Goal: Task Accomplishment & Management: Complete application form

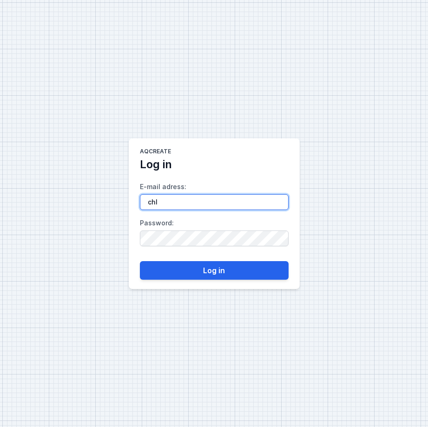
type input "[PERSON_NAME][EMAIL_ADDRESS][DOMAIN_NAME]"
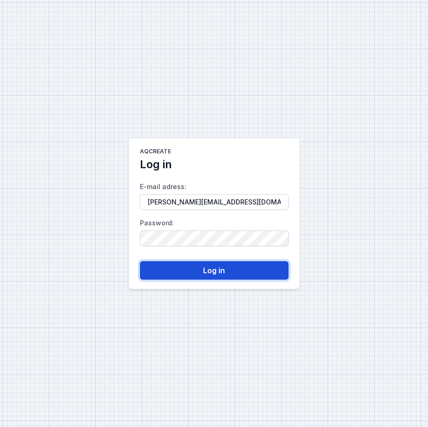
click at [198, 265] on button "Log in" at bounding box center [214, 270] width 149 height 19
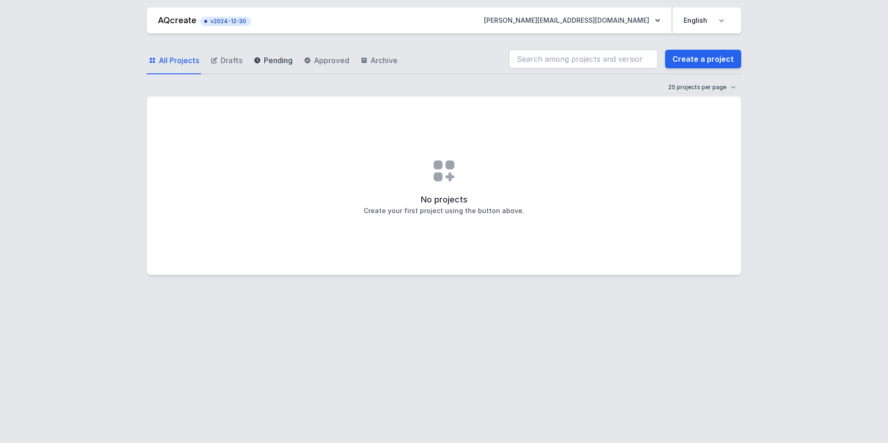
click at [279, 55] on span "Pending" at bounding box center [278, 60] width 29 height 11
click at [176, 61] on span "All Projects" at bounding box center [179, 60] width 40 height 11
click at [427, 172] on icon at bounding box center [444, 171] width 30 height 30
click at [427, 56] on link "Create a project" at bounding box center [703, 59] width 76 height 19
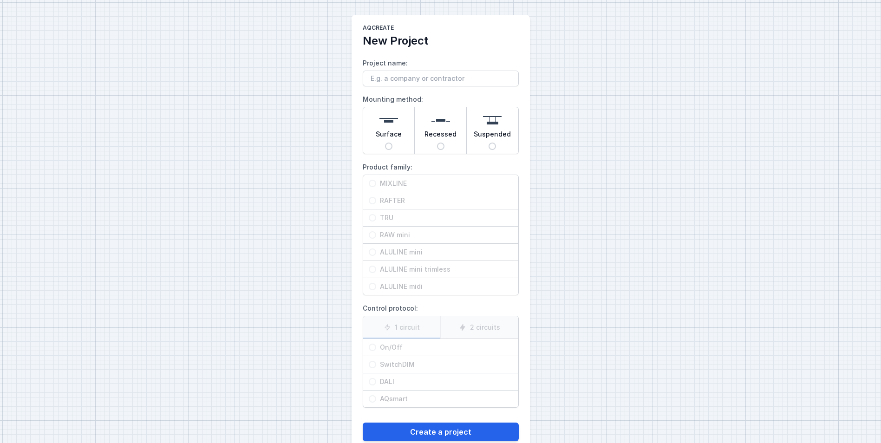
click at [427, 135] on span "Suspended" at bounding box center [492, 136] width 37 height 13
click at [427, 143] on input "Suspended" at bounding box center [492, 146] width 7 height 7
radio input "true"
